Goal: Information Seeking & Learning: Learn about a topic

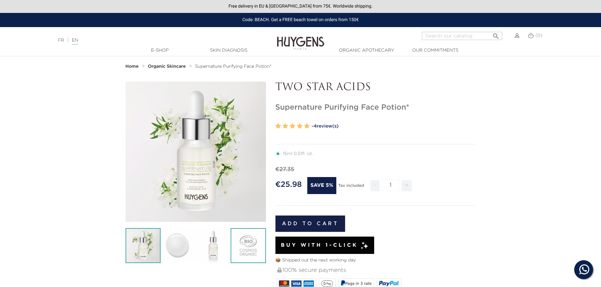
click at [258, 239] on img at bounding box center [248, 245] width 35 height 35
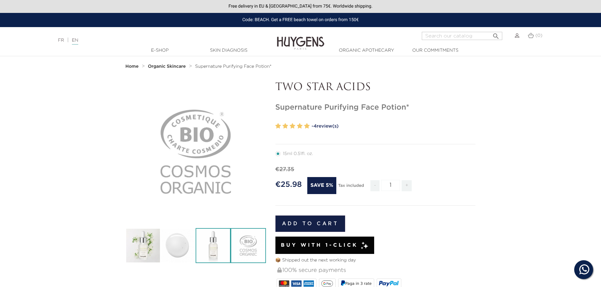
click at [202, 244] on img at bounding box center [213, 245] width 35 height 35
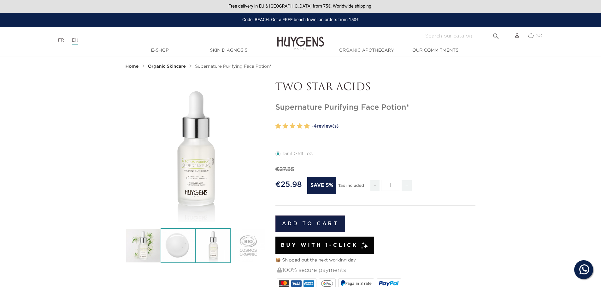
click at [179, 245] on img at bounding box center [178, 245] width 35 height 35
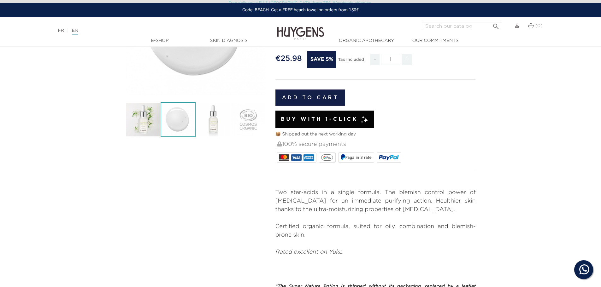
scroll to position [158, 0]
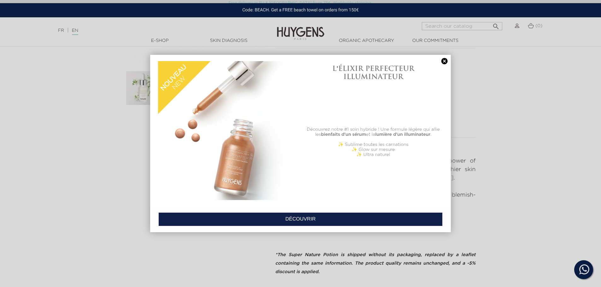
click at [443, 64] on link at bounding box center [444, 61] width 9 height 7
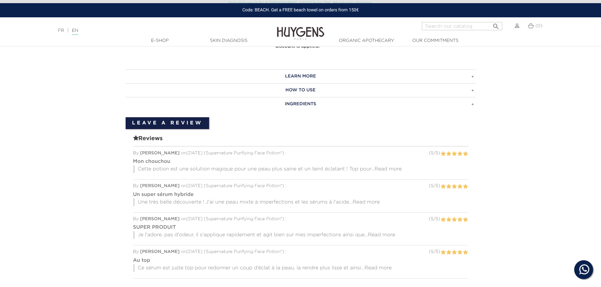
scroll to position [347, 0]
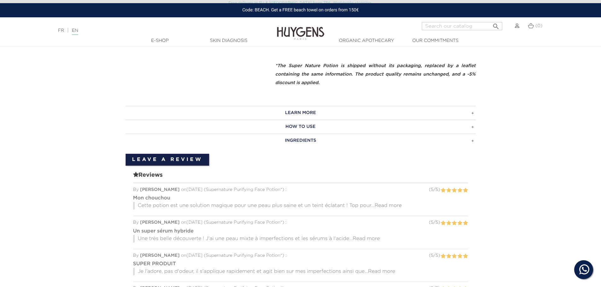
click at [471, 113] on h3 "LEARN MORE" at bounding box center [301, 113] width 350 height 14
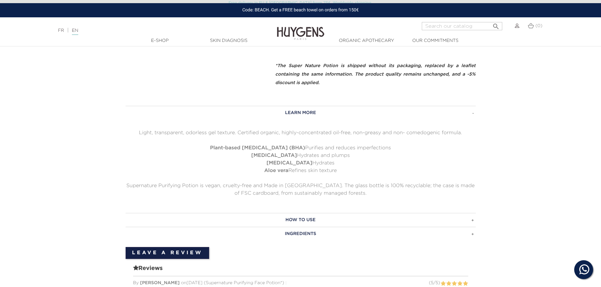
click at [470, 221] on h3 "HOW TO USE" at bounding box center [301, 220] width 350 height 14
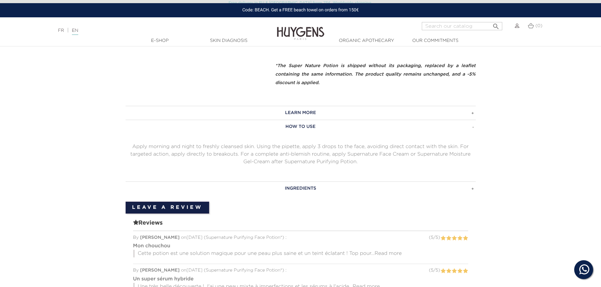
click at [472, 189] on h3 "INGREDIENTS" at bounding box center [301, 189] width 350 height 14
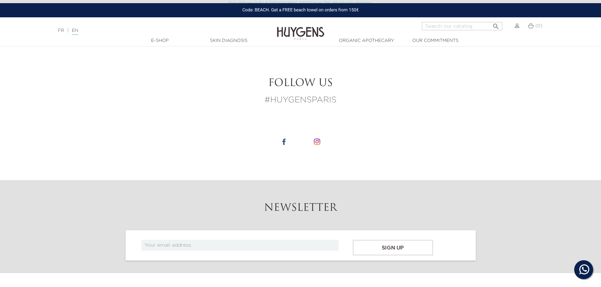
scroll to position [1009, 0]
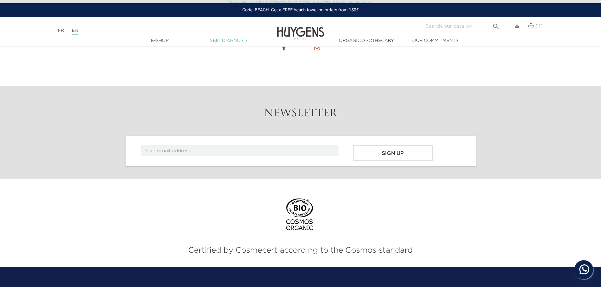
click at [228, 41] on link "Skin Diagnosis" at bounding box center [228, 41] width 63 height 7
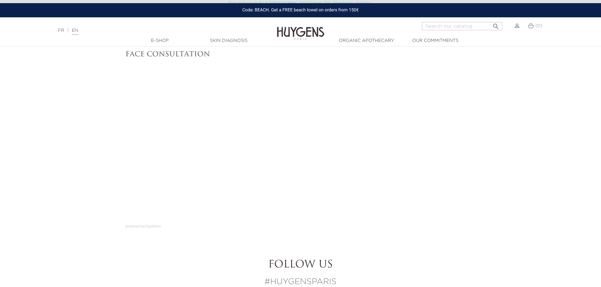
scroll to position [32, 0]
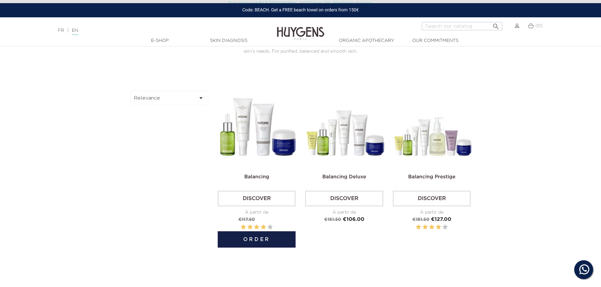
scroll to position [189, 0]
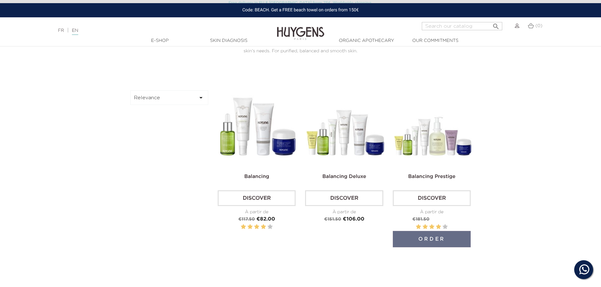
click at [440, 199] on link "Discover" at bounding box center [432, 198] width 78 height 16
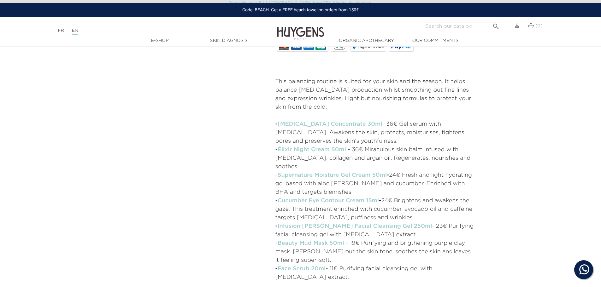
scroll to position [252, 0]
